Goal: Task Accomplishment & Management: Use online tool/utility

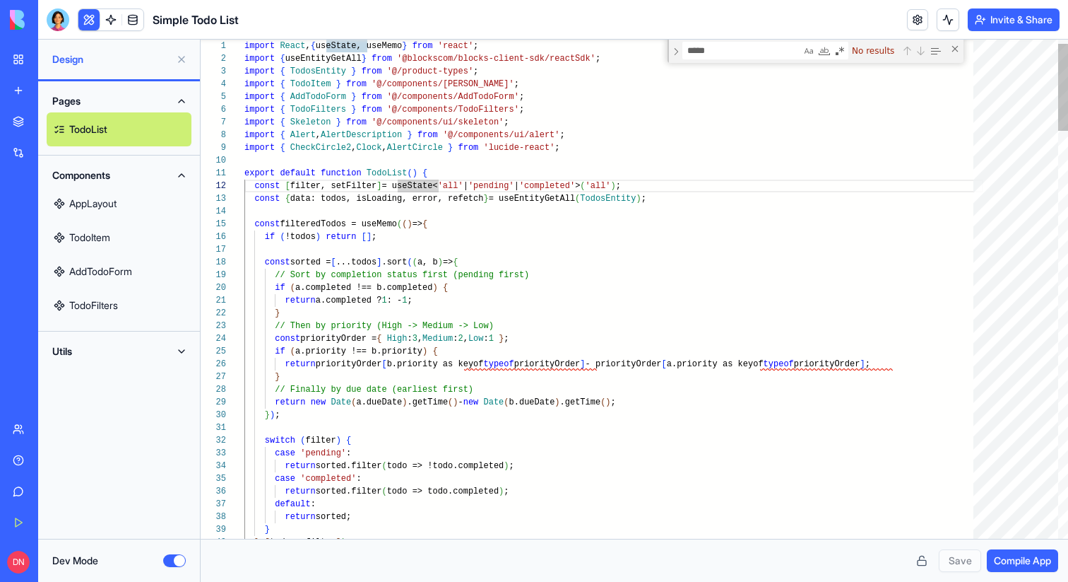
scroll to position [13, 189]
click at [52, 117] on div "Marketplace" at bounding box center [43, 121] width 18 height 14
click at [28, 116] on link "Marketplace" at bounding box center [32, 121] width 57 height 28
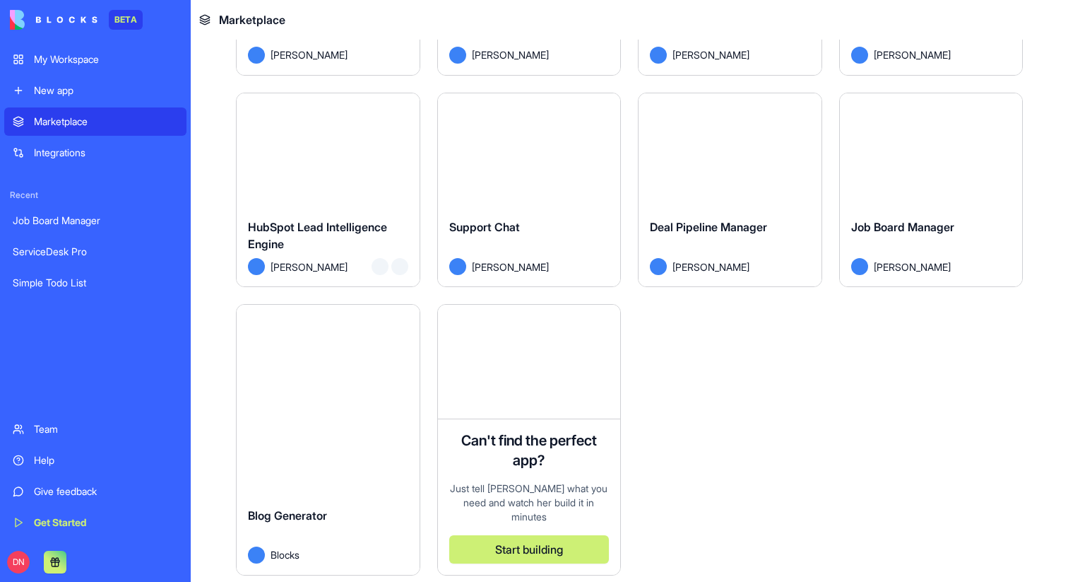
scroll to position [3832, 0]
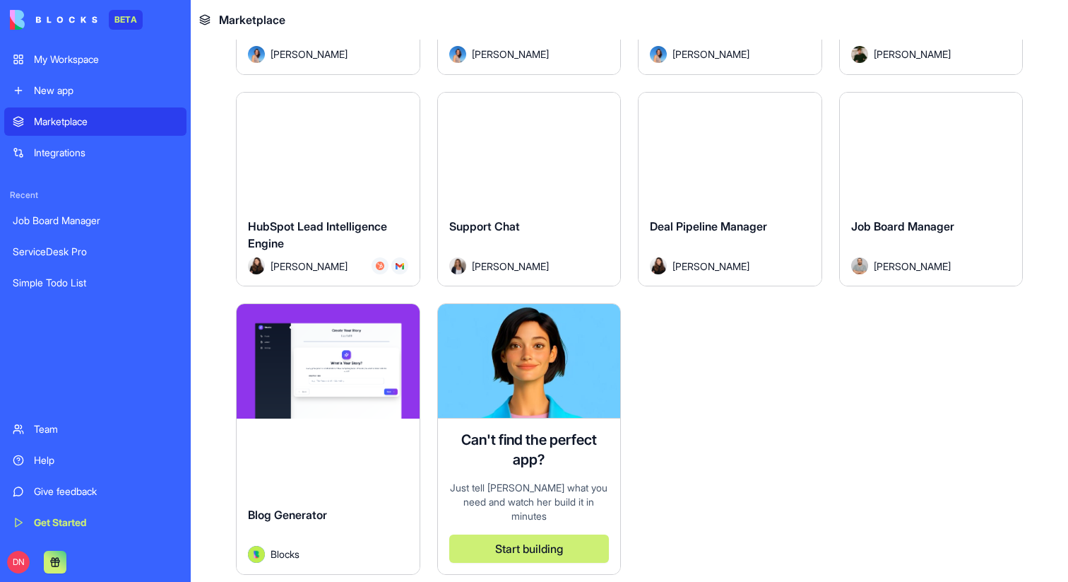
click at [324, 176] on div "Explore" at bounding box center [328, 150] width 183 height 114
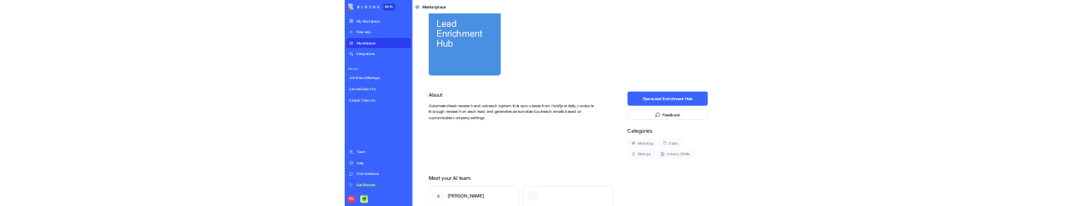
scroll to position [183, 0]
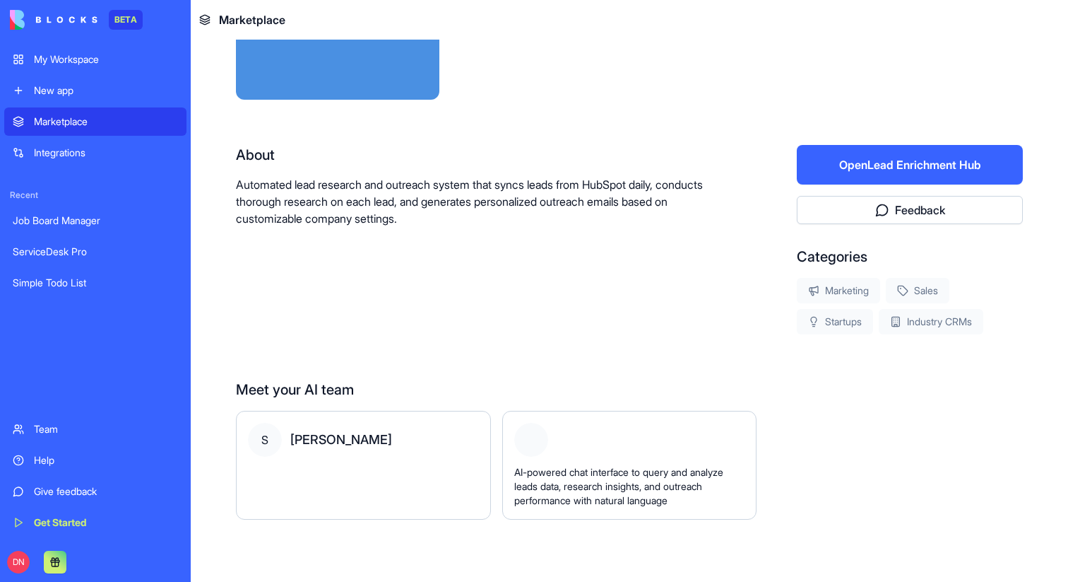
drag, startPoint x: 278, startPoint y: 491, endPoint x: 278, endPoint y: 464, distance: 27.6
click at [278, 464] on div "S [PERSON_NAME]" at bounding box center [363, 465] width 255 height 109
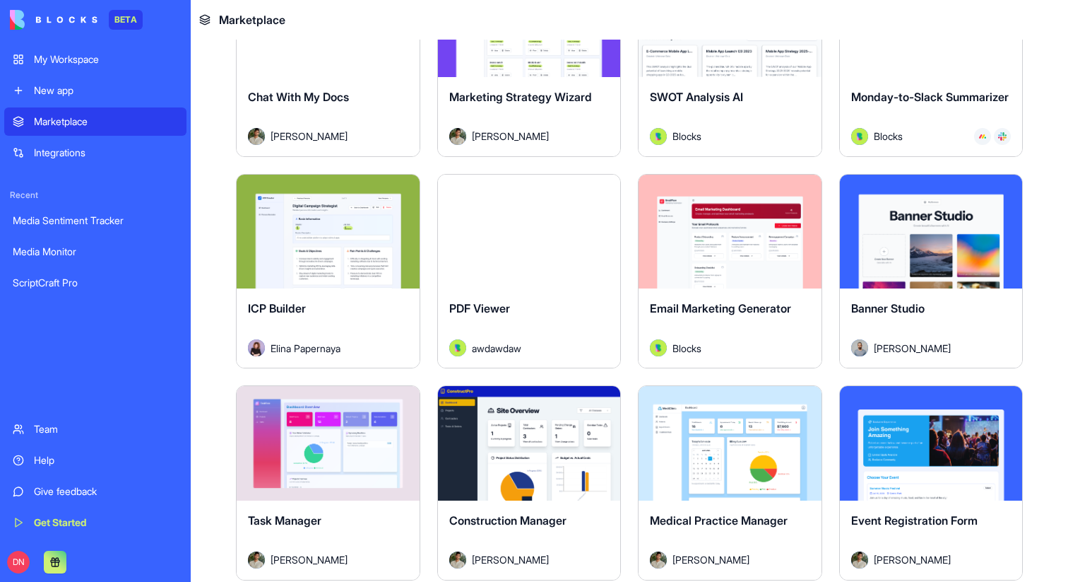
scroll to position [2469, 0]
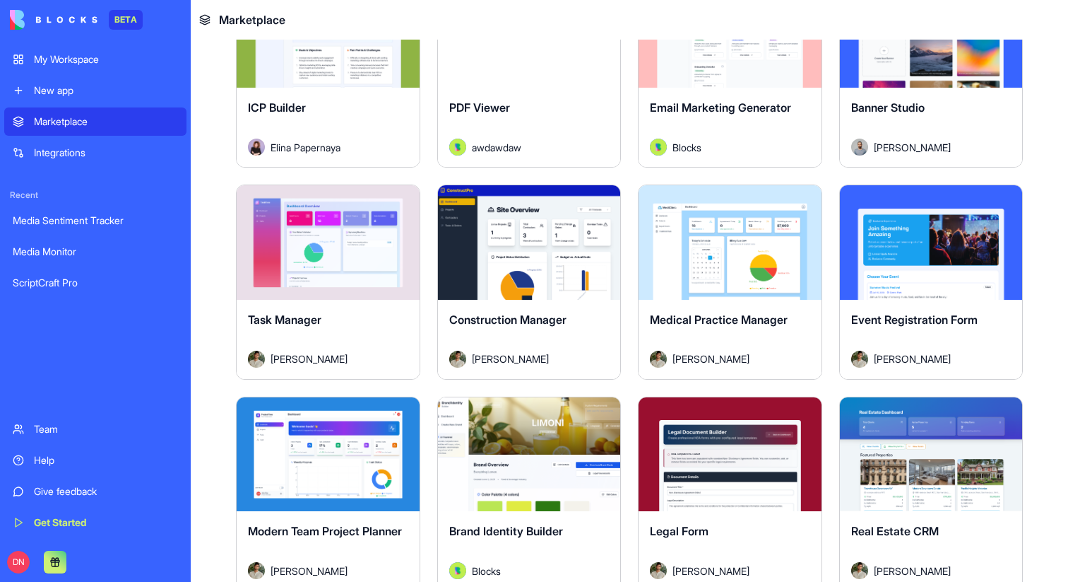
click at [537, 281] on div "Explore" at bounding box center [529, 242] width 183 height 114
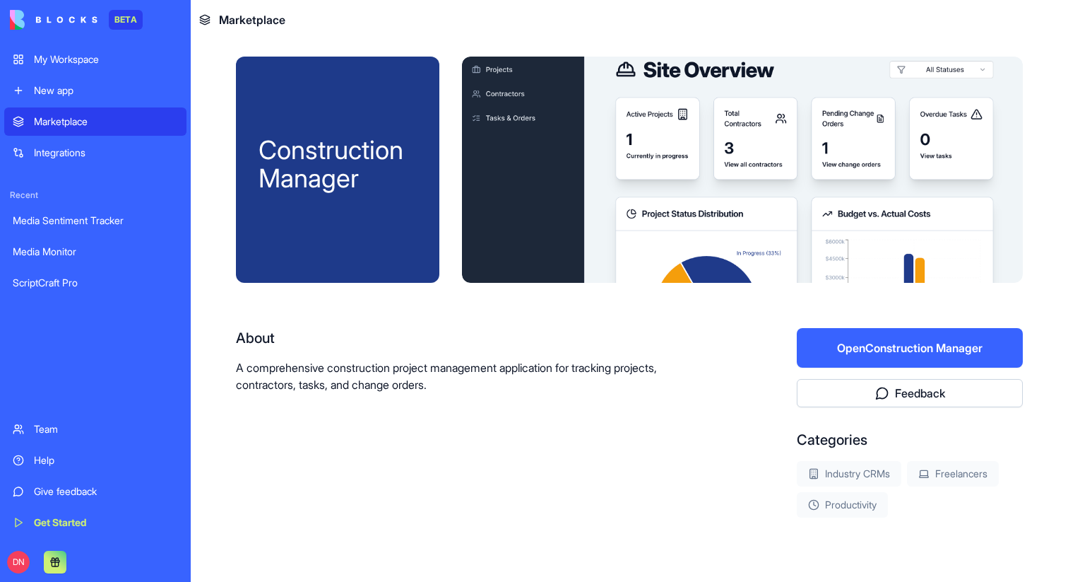
scroll to position [43, 0]
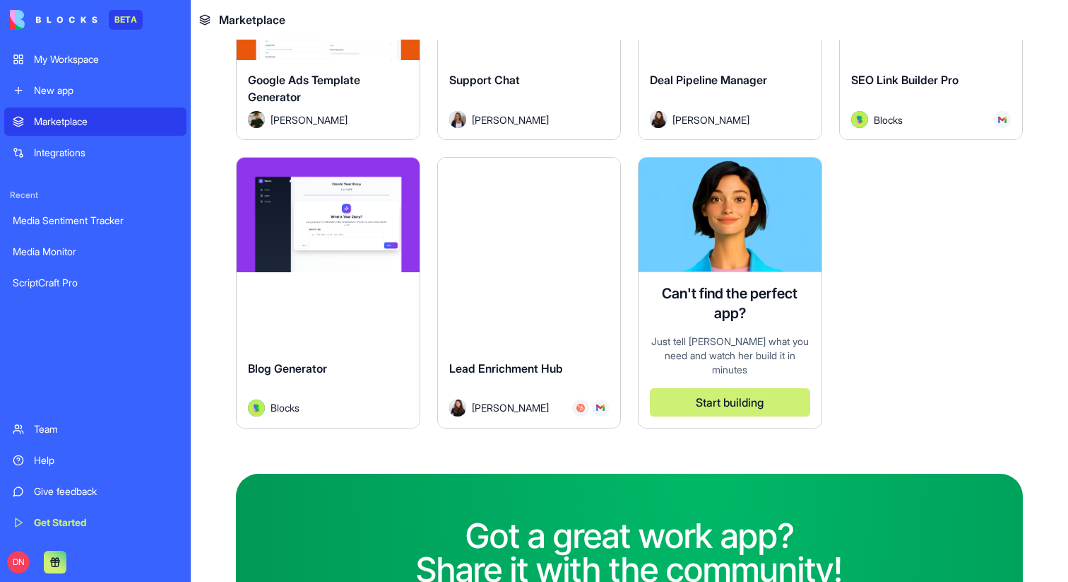
scroll to position [3877, 0]
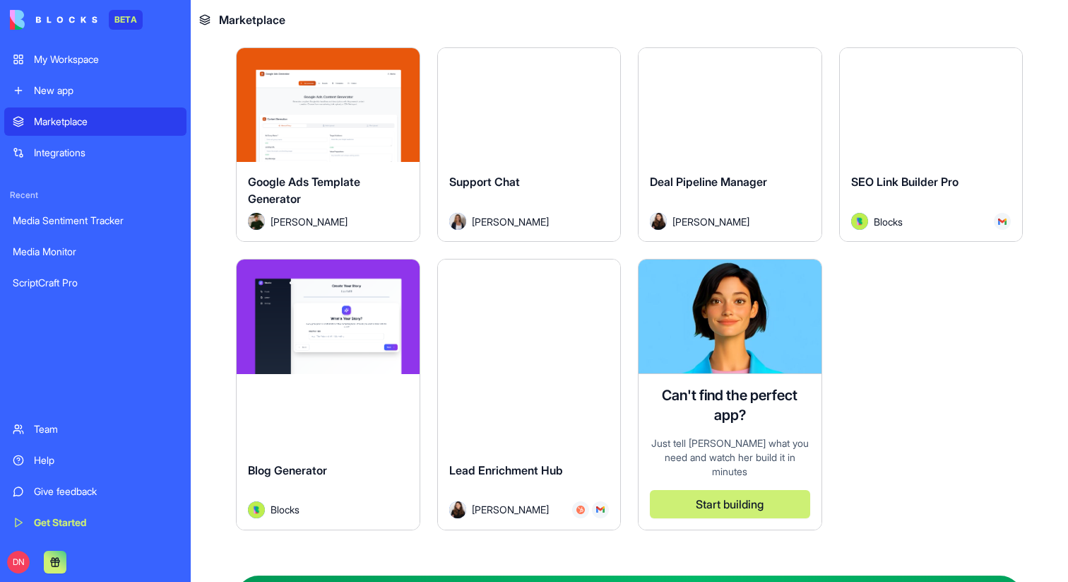
click at [497, 336] on div "Explore" at bounding box center [529, 316] width 183 height 114
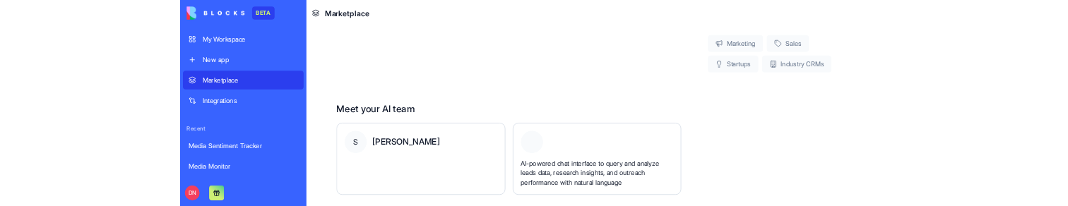
scroll to position [453, 0]
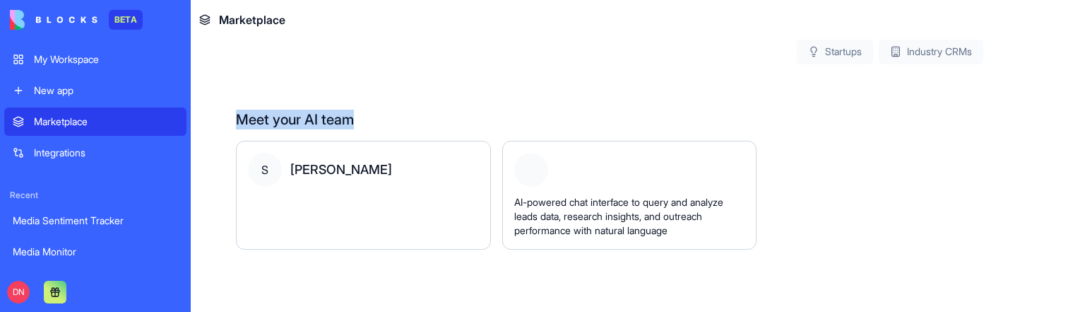
drag, startPoint x: 237, startPoint y: 121, endPoint x: 407, endPoint y: 119, distance: 170.3
click at [407, 119] on div "Meet your AI team" at bounding box center [629, 120] width 787 height 20
copy div "Meet your AI team"
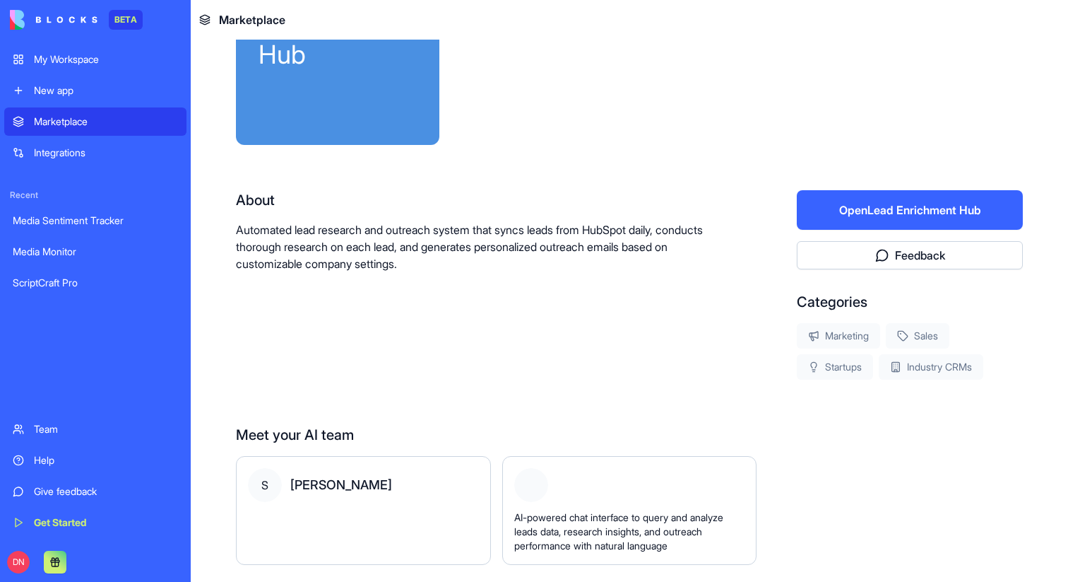
scroll to position [125, 0]
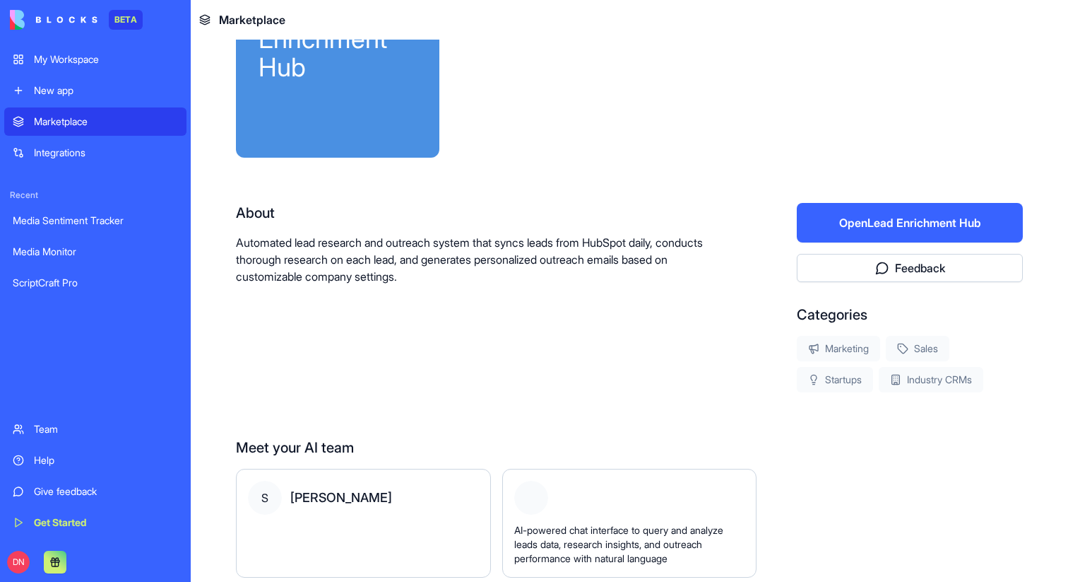
click at [892, 206] on button "Open Lead Enrichment Hub" at bounding box center [910, 223] width 226 height 40
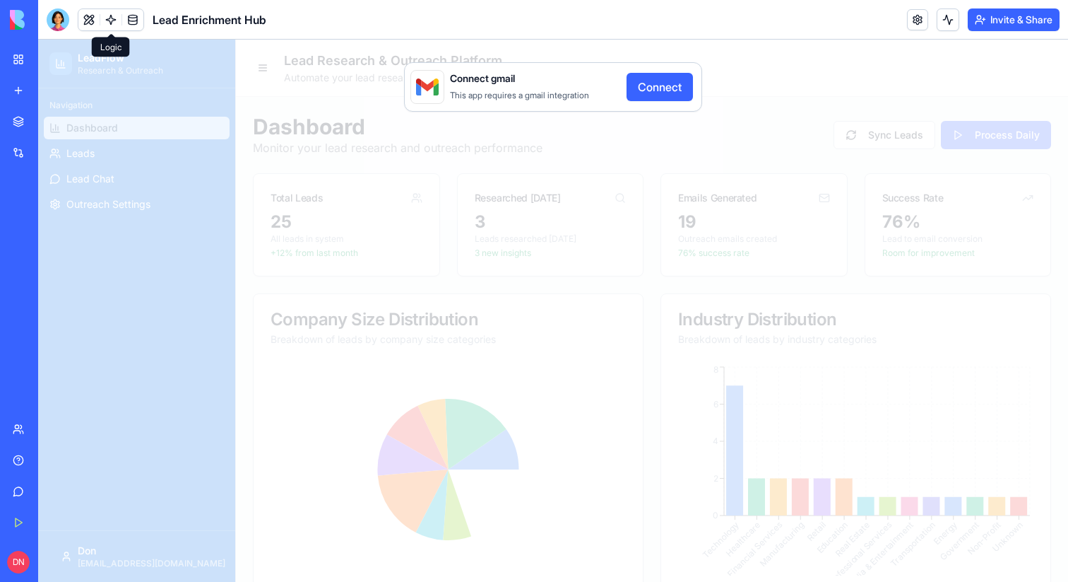
click at [111, 20] on link at bounding box center [110, 19] width 21 height 21
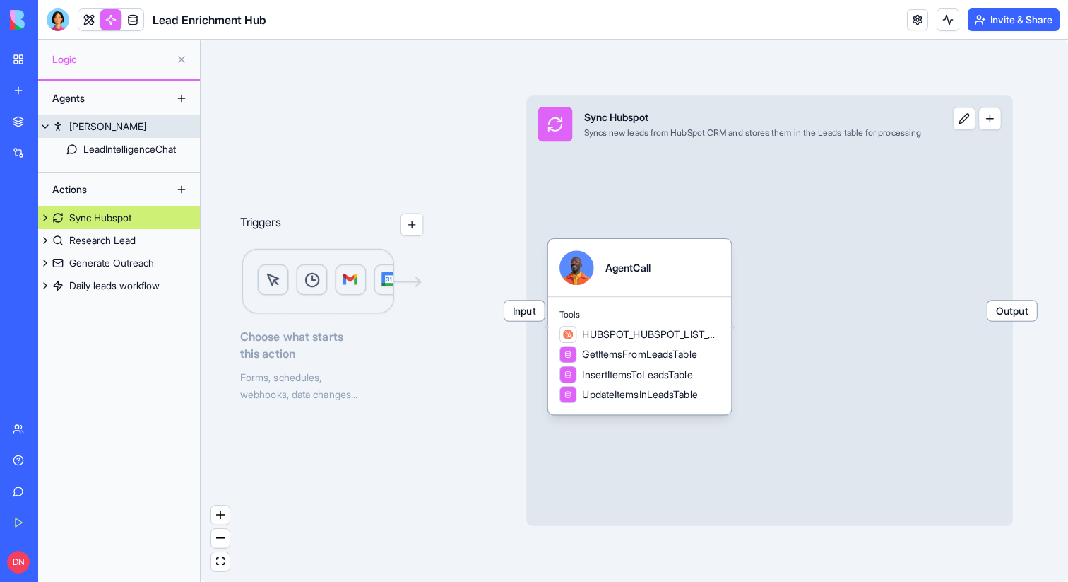
click at [112, 131] on link "[PERSON_NAME]" at bounding box center [119, 126] width 162 height 23
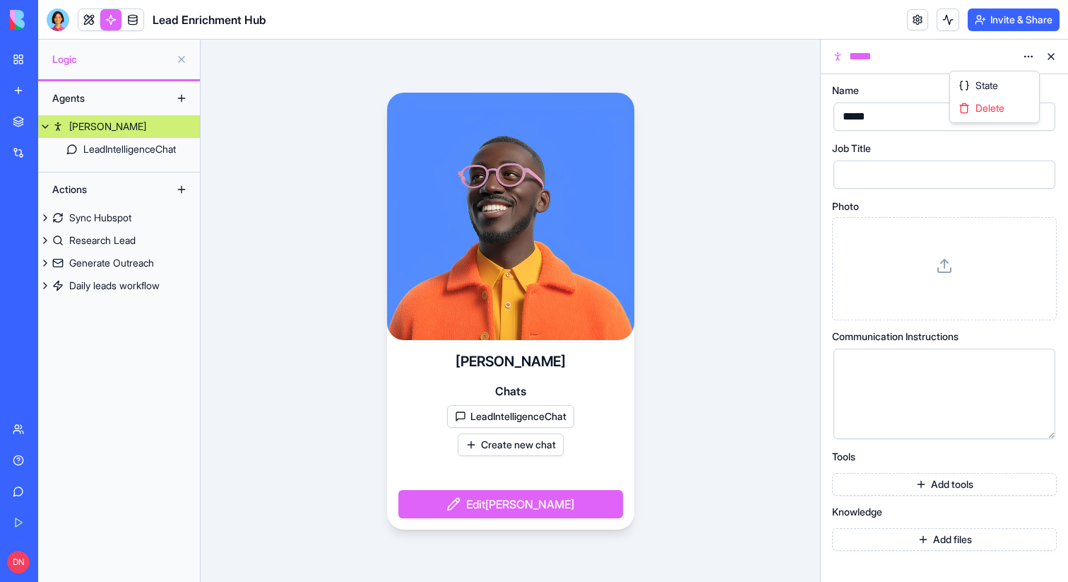
click at [1028, 55] on html "BETA My Workspace New app Marketplace Integrations Recent Media Sentiment Track…" at bounding box center [534, 291] width 1068 height 582
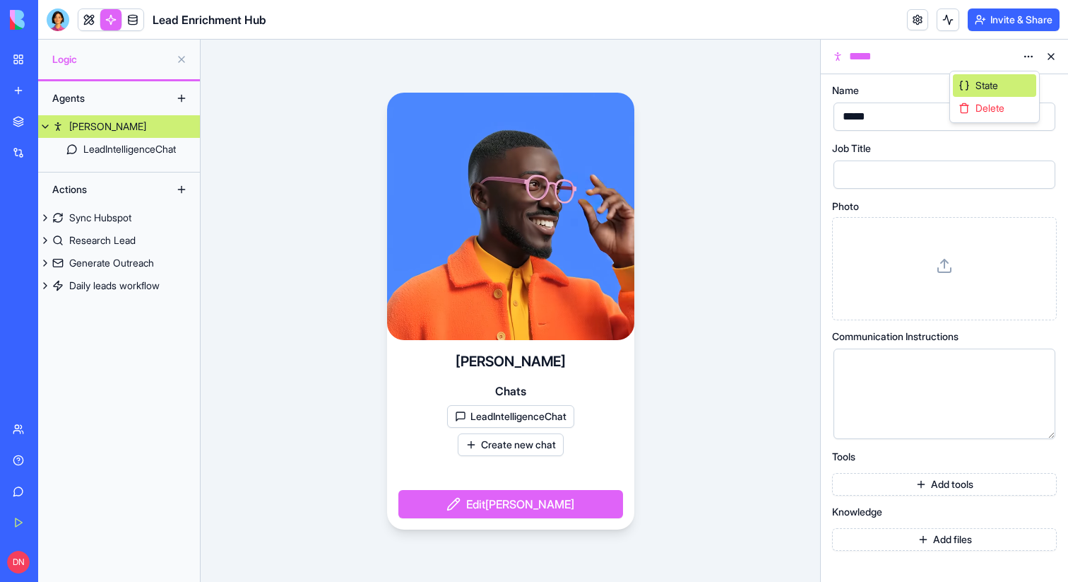
click at [998, 83] on span "State" at bounding box center [987, 85] width 23 height 14
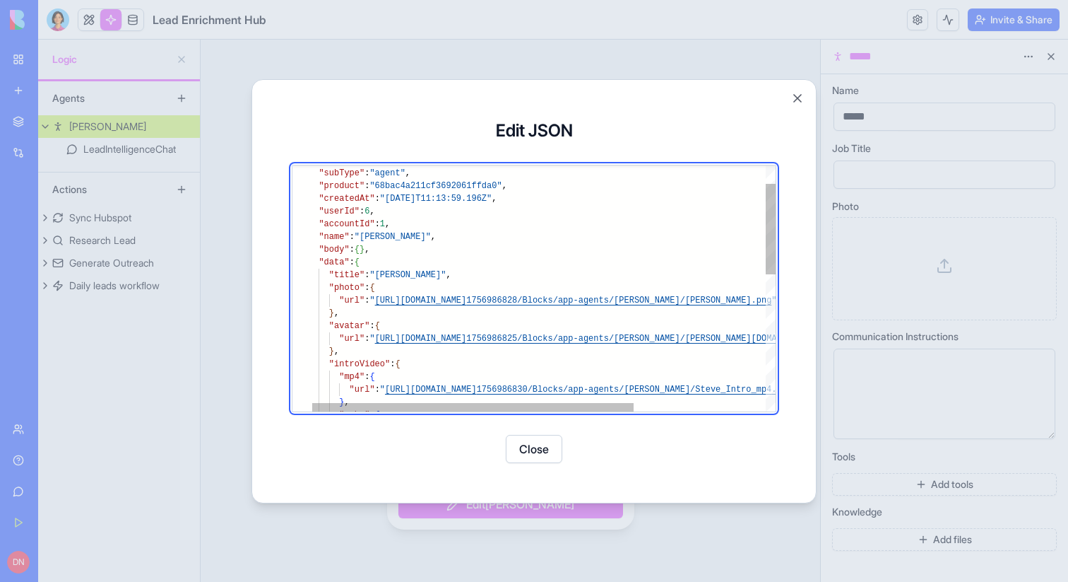
type textarea "**********"
click at [346, 206] on div ""introVideo" : { } , "url" : " https://res.cloudinary.com/blocksws/image/upload…" at bounding box center [638, 449] width 658 height 666
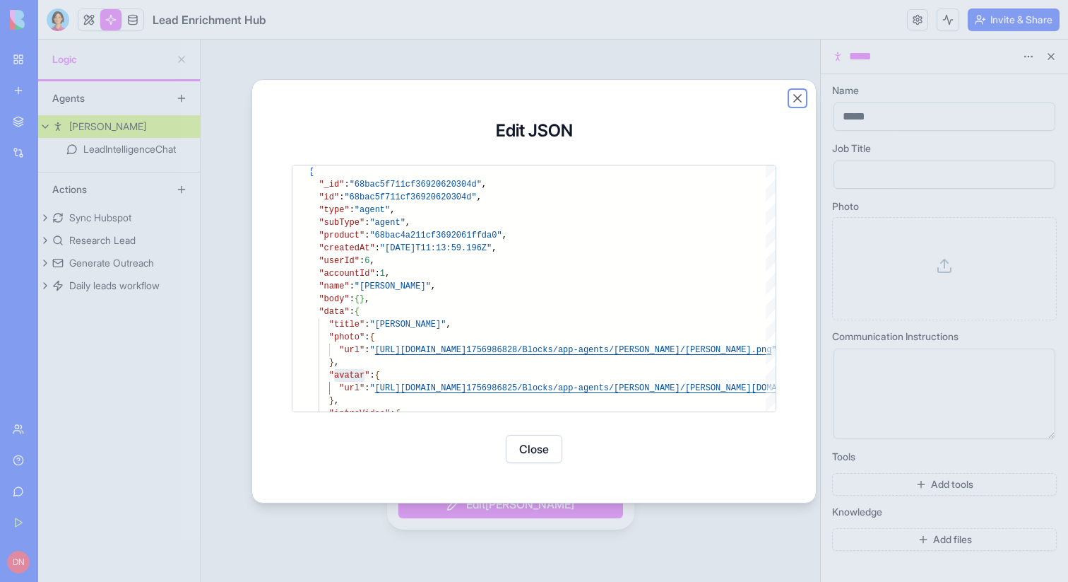
click at [796, 91] on button "Close" at bounding box center [798, 98] width 14 height 14
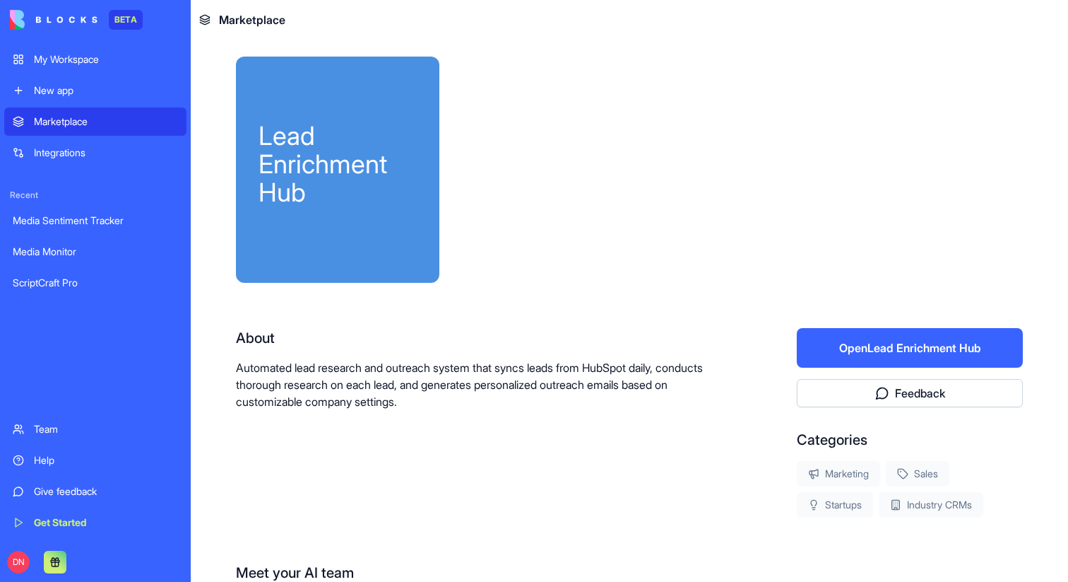
click at [100, 61] on div "My Workspace" at bounding box center [106, 59] width 144 height 14
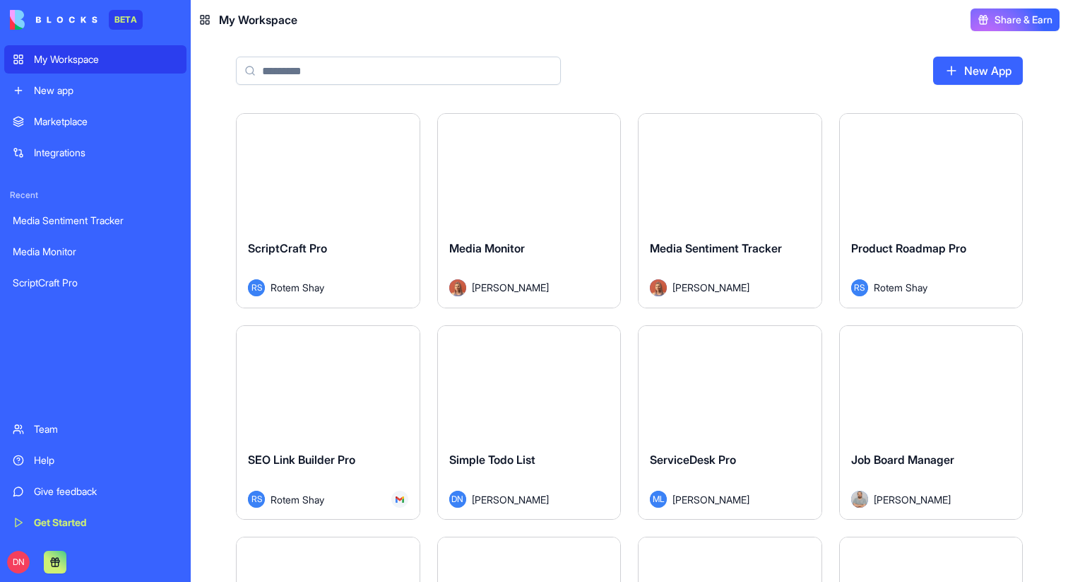
click at [98, 90] on div "New app" at bounding box center [106, 90] width 144 height 14
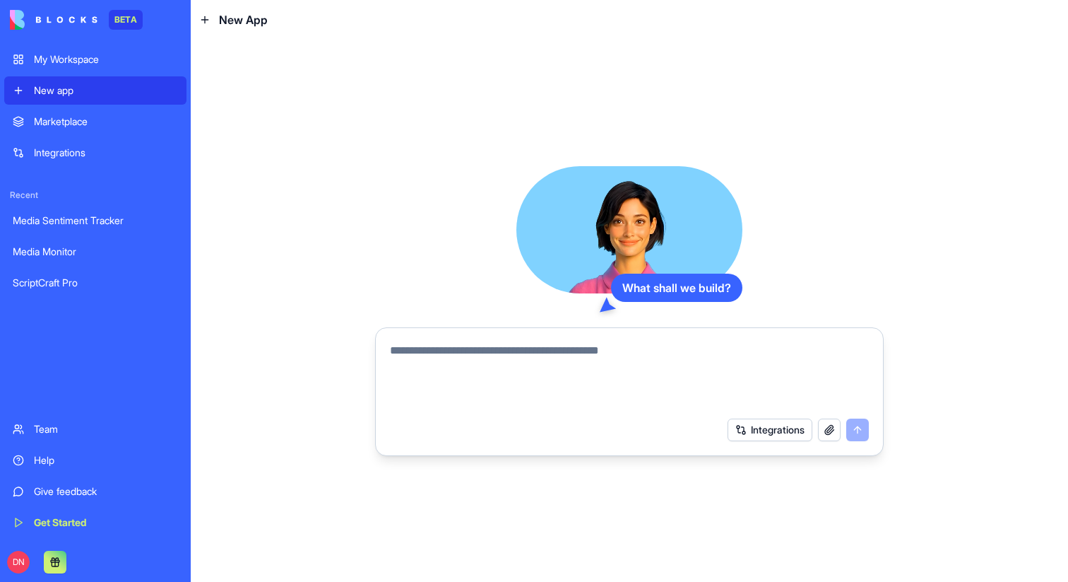
click at [109, 55] on div "My Workspace" at bounding box center [106, 59] width 144 height 14
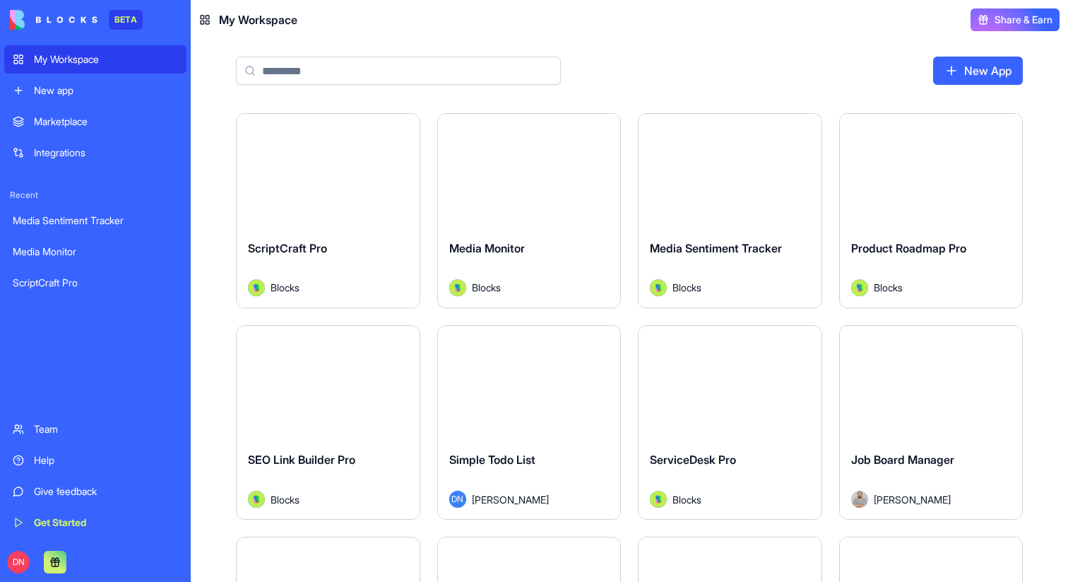
click at [86, 136] on div "Marketplace Integrations" at bounding box center [95, 136] width 182 height 59
click at [90, 122] on div "Marketplace" at bounding box center [106, 121] width 144 height 14
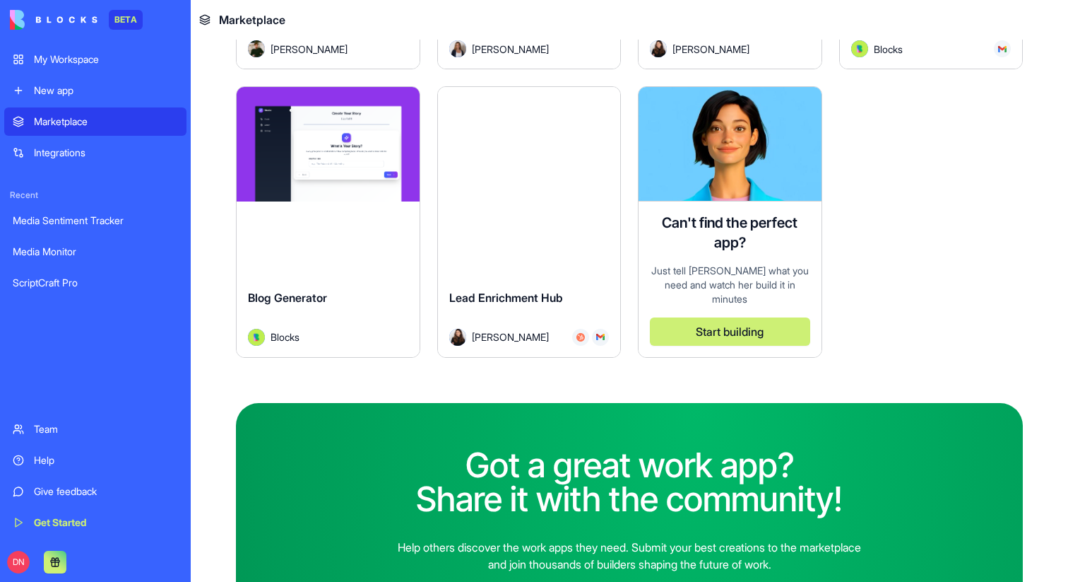
scroll to position [4035, 0]
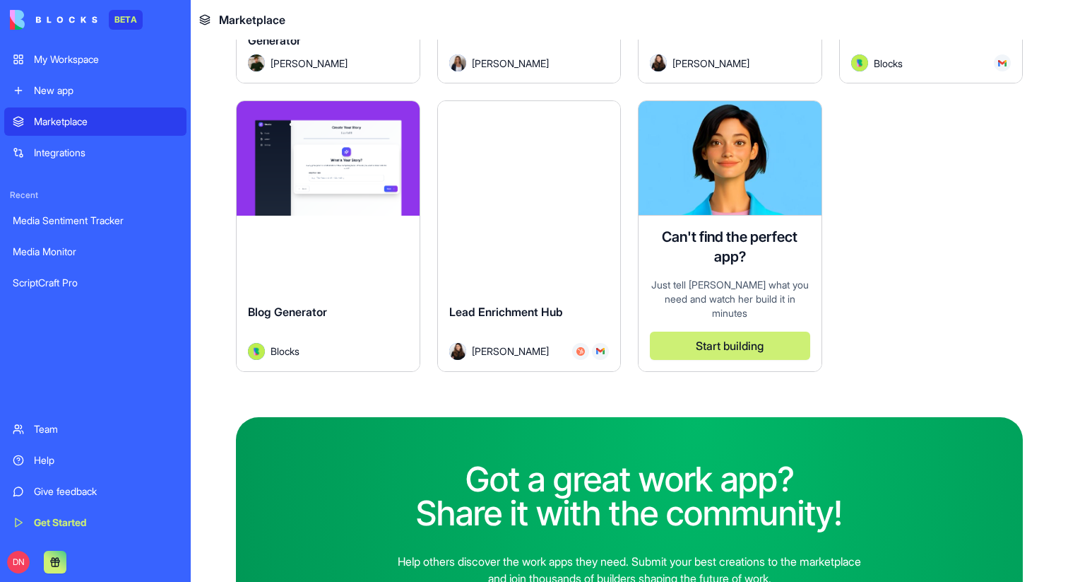
click at [547, 158] on button "Explore" at bounding box center [529, 158] width 106 height 28
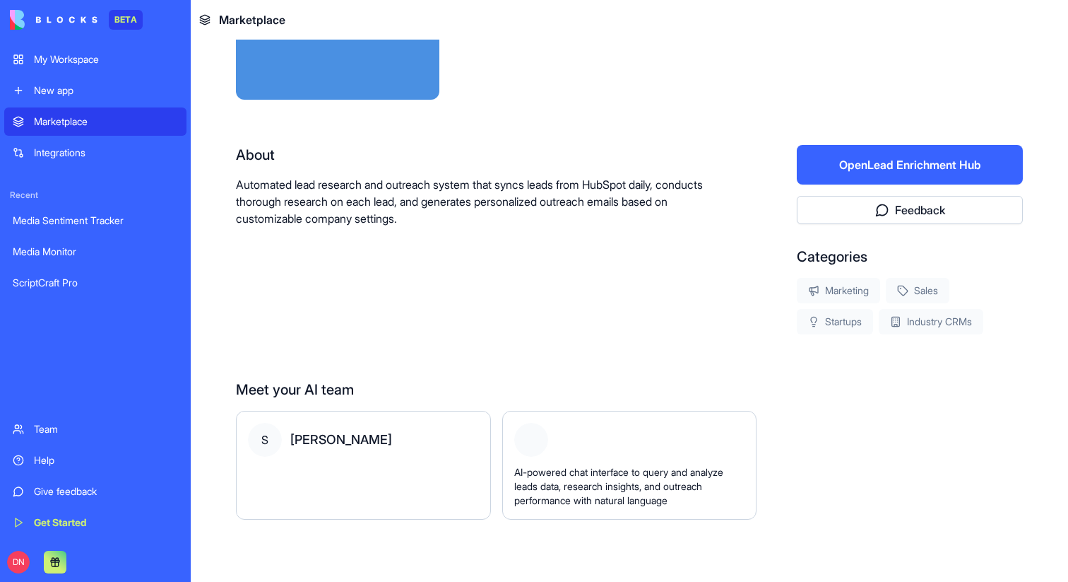
scroll to position [183, 0]
click at [866, 152] on button "Open Lead Enrichment Hub" at bounding box center [910, 165] width 226 height 40
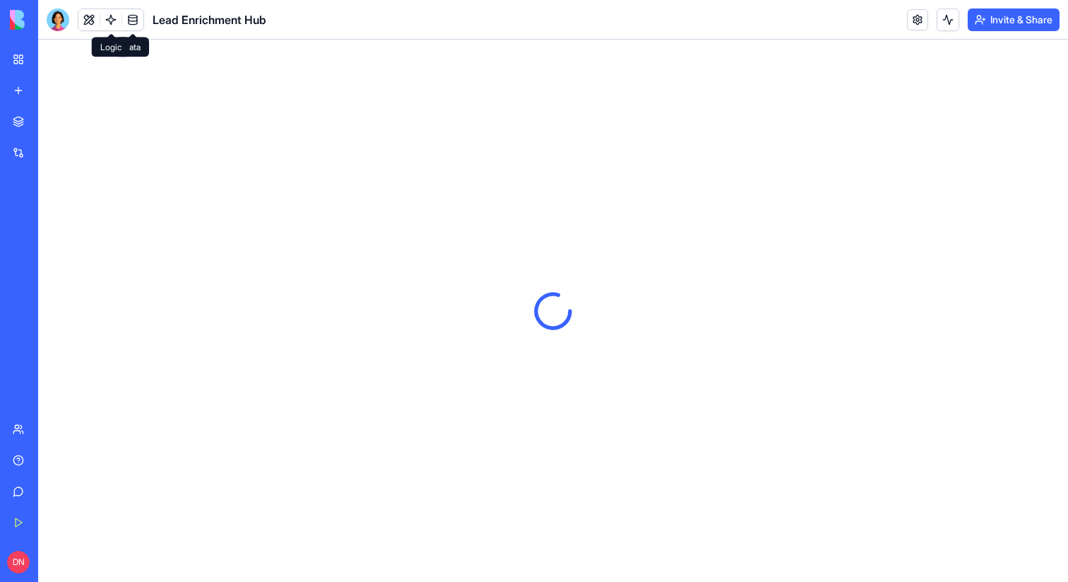
click at [110, 16] on link at bounding box center [110, 19] width 21 height 21
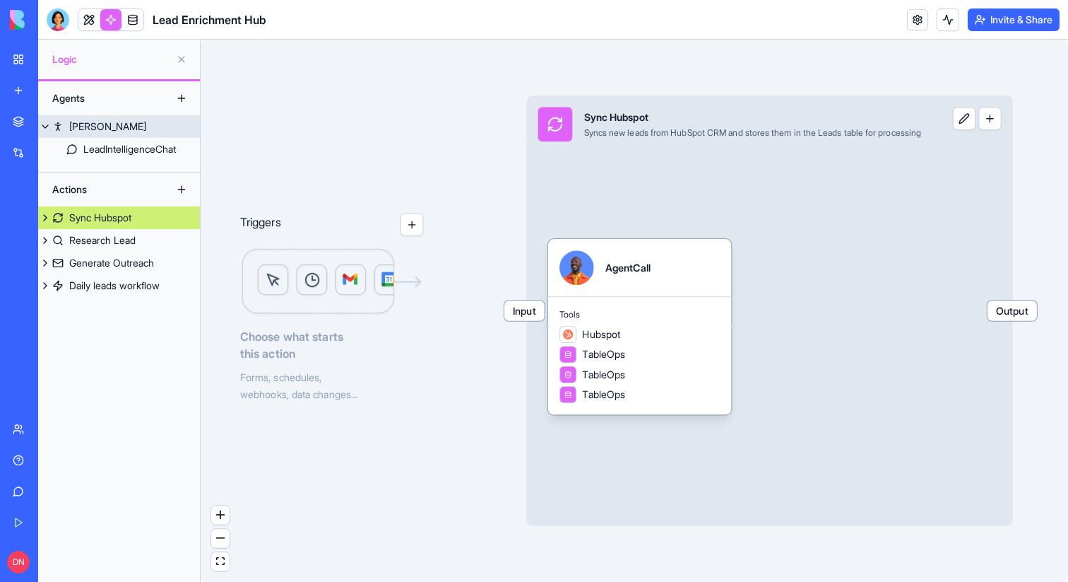
click at [94, 126] on div "[PERSON_NAME]" at bounding box center [107, 126] width 77 height 14
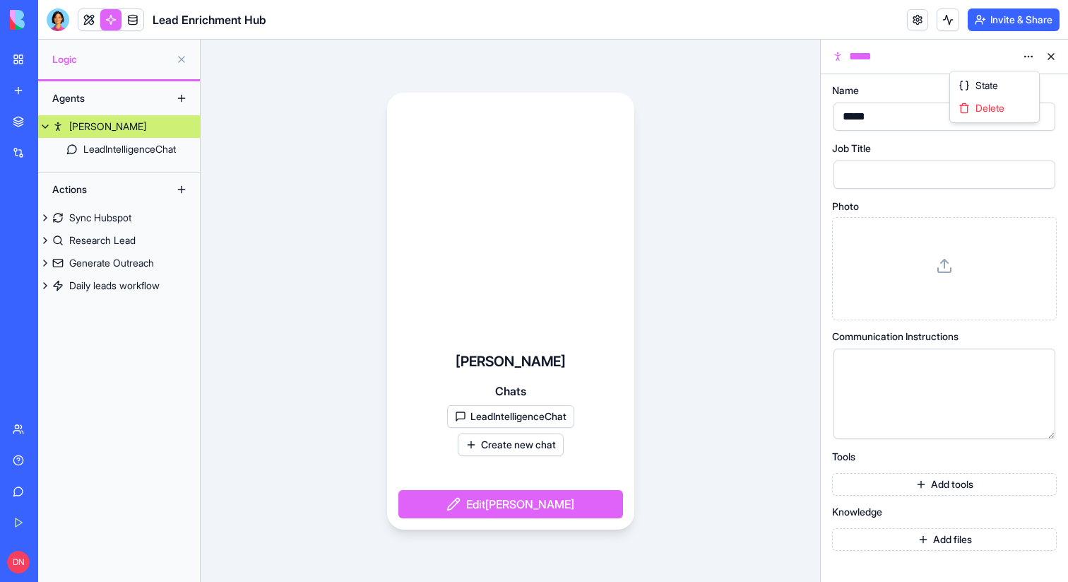
click at [1027, 60] on html "BETA My Workspace New app Marketplace Integrations Recent Media Sentiment Track…" at bounding box center [534, 291] width 1068 height 582
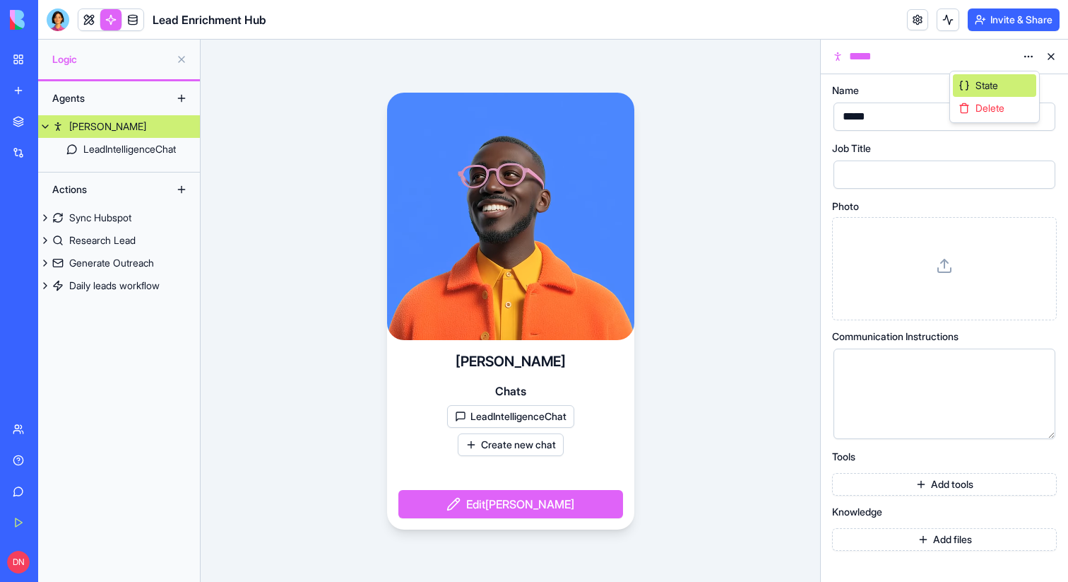
click at [994, 76] on div "State" at bounding box center [994, 85] width 83 height 23
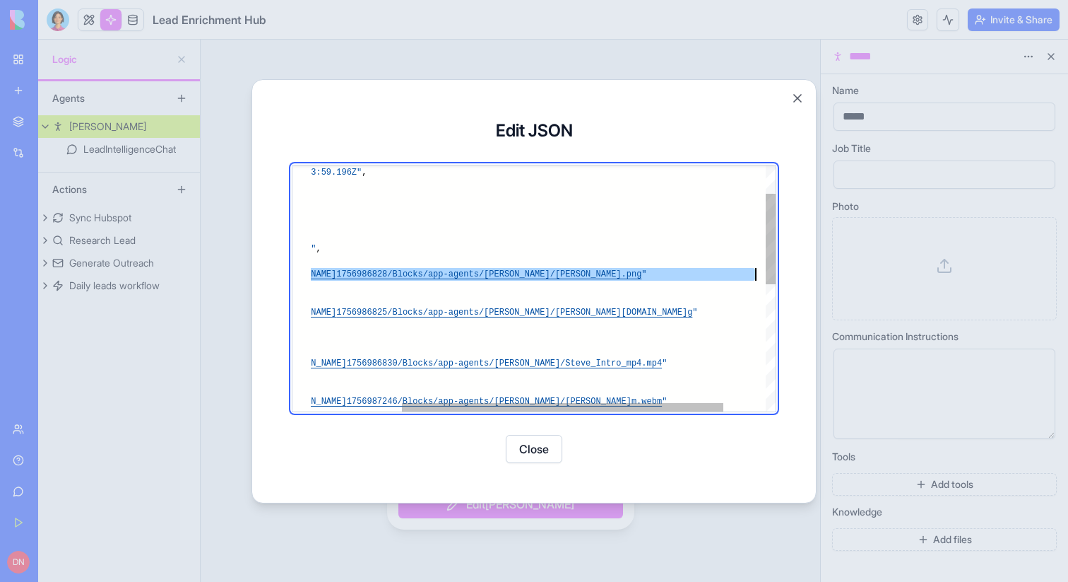
scroll to position [51, 577]
drag, startPoint x: 382, startPoint y: 276, endPoint x: 758, endPoint y: 273, distance: 375.9
click at [758, 273] on div ""product" : "68bac4a211cf3692061ffda0" , "createdAt" : "2025-09-05T11:13:59.196…" at bounding box center [508, 423] width 658 height 666
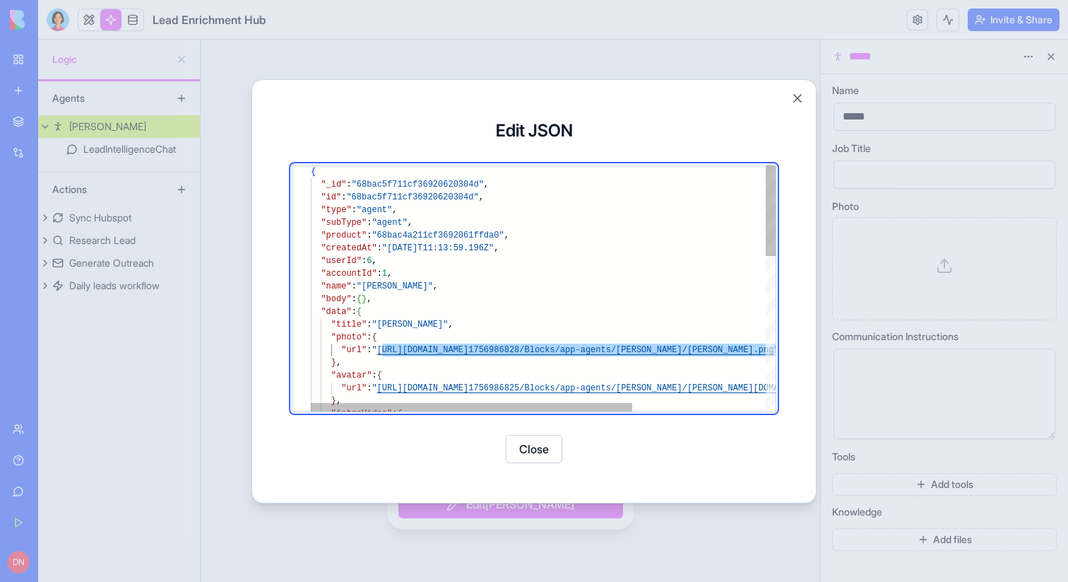
scroll to position [76, 133]
click at [446, 252] on div ""product" : "68bac4a211cf3692061ffda0" , "createdAt" : "2025-09-05T11:13:59.196…" at bounding box center [640, 498] width 658 height 666
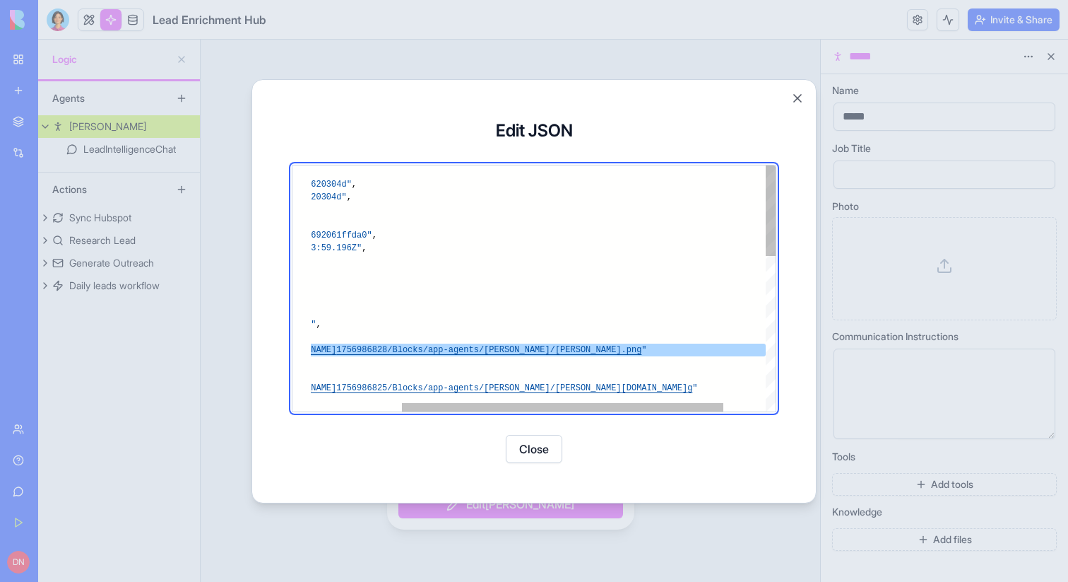
scroll to position [51, 582]
drag, startPoint x: 381, startPoint y: 347, endPoint x: 761, endPoint y: 347, distance: 380.2
click at [761, 347] on div ""product" : "68bac4a211cf3692061ffda0" , "createdAt" : "2025-09-05T11:13:59.196…" at bounding box center [508, 498] width 658 height 666
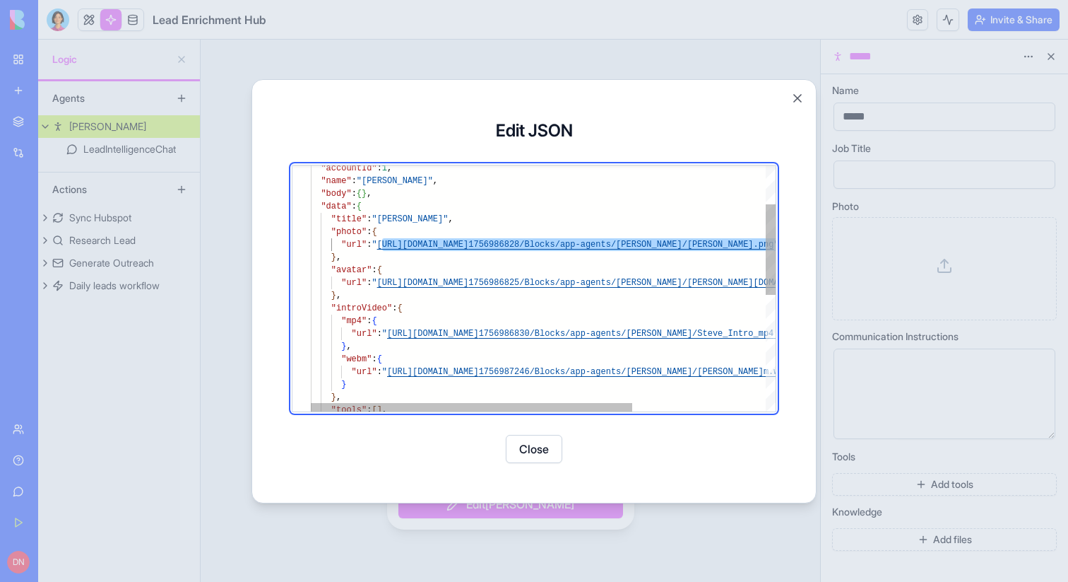
scroll to position [0, 71]
click at [558, 318] on div ""accountId" : 1 , "name" : "Steve" , "body" : { } , "data" : { "title" : "Steve…" at bounding box center [640, 393] width 658 height 666
type textarea "**********"
click at [353, 272] on div ""accountId" : 1 , "name" : "Steve" , "body" : { } , "data" : { "title" : "Steve…" at bounding box center [640, 393] width 658 height 666
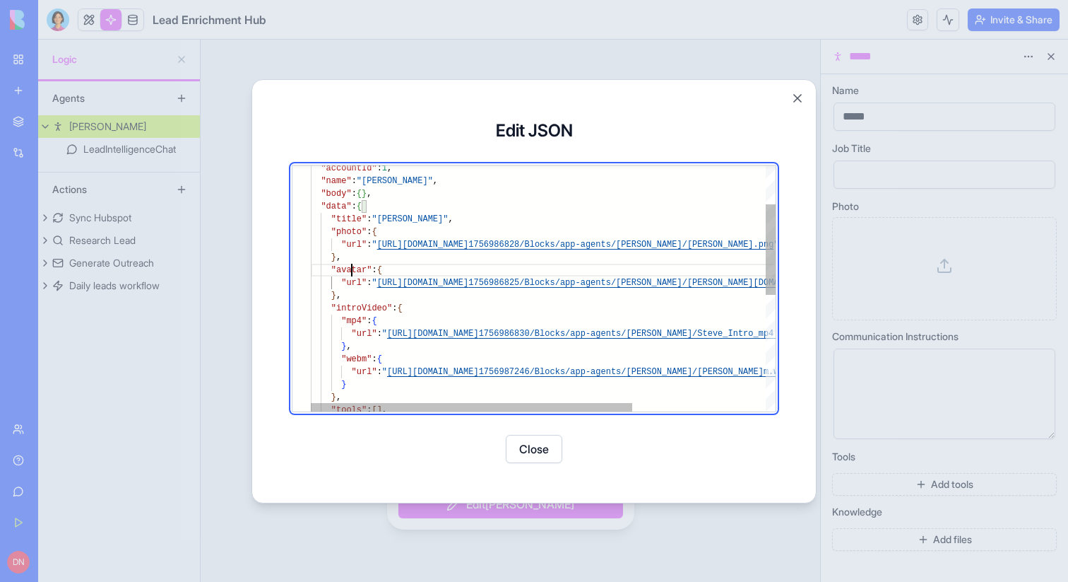
click at [353, 272] on div ""accountId" : 1 , "name" : "Steve" , "body" : { } , "data" : { "title" : "Steve…" at bounding box center [640, 393] width 658 height 666
click at [365, 310] on div ""accountId" : 1 , "name" : "Steve" , "body" : { } , "data" : { "title" : "Steve…" at bounding box center [640, 393] width 658 height 666
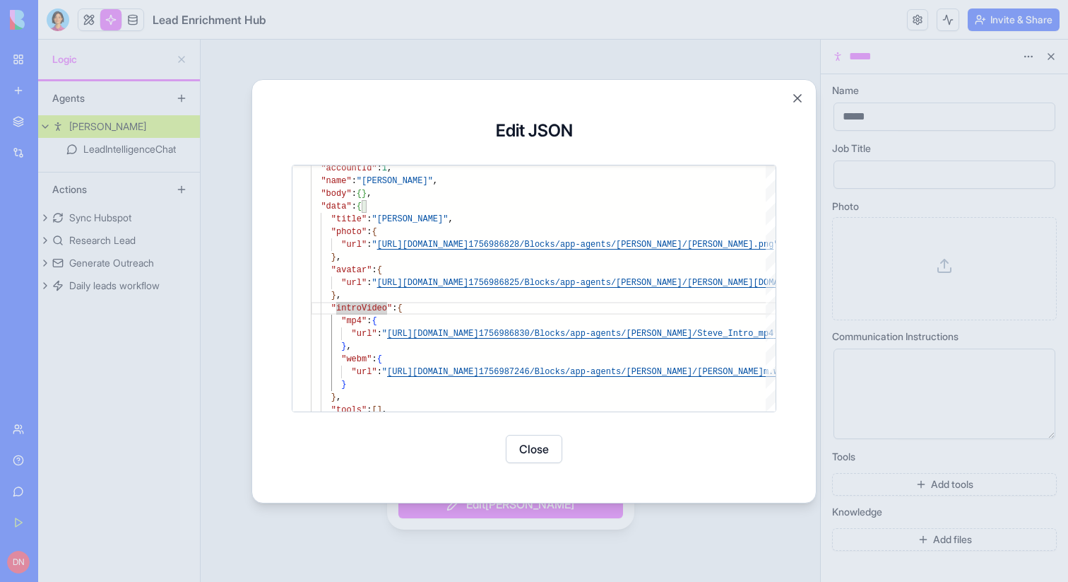
click at [322, 23] on div at bounding box center [534, 291] width 1068 height 582
